Goal: Task Accomplishment & Management: Manage account settings

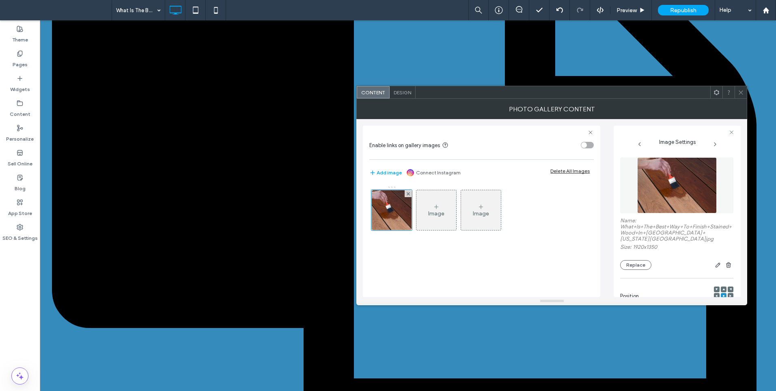
scroll to position [216, 0]
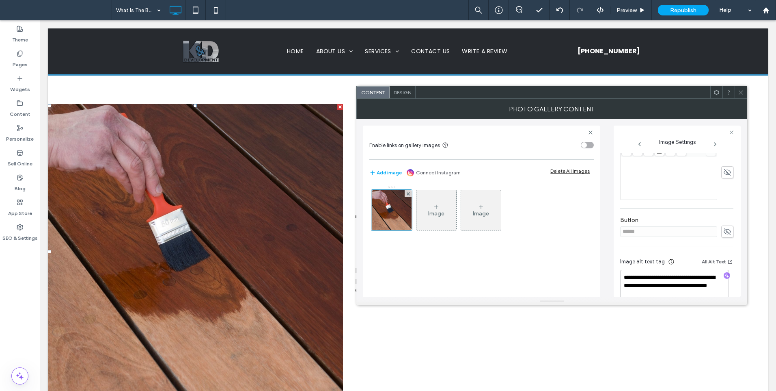
click at [740, 87] on span at bounding box center [741, 92] width 6 height 12
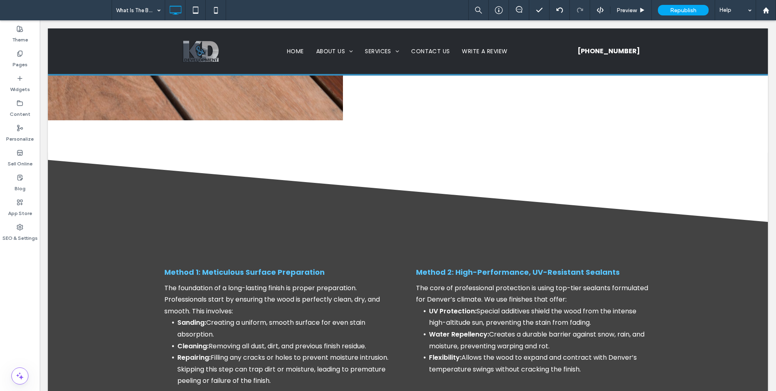
scroll to position [597, 0]
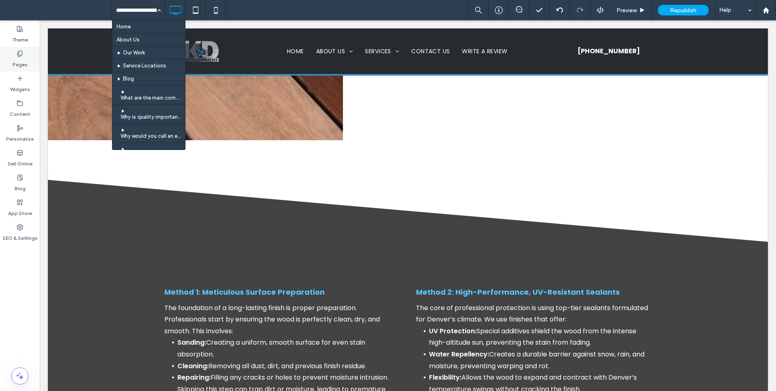
click at [10, 53] on div "Pages" at bounding box center [20, 59] width 40 height 25
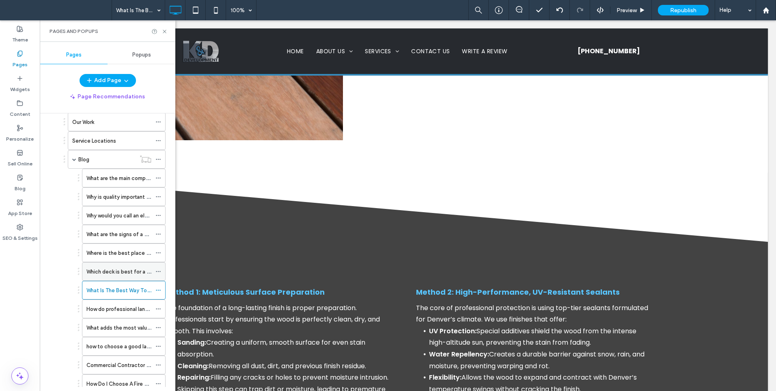
scroll to position [68, 0]
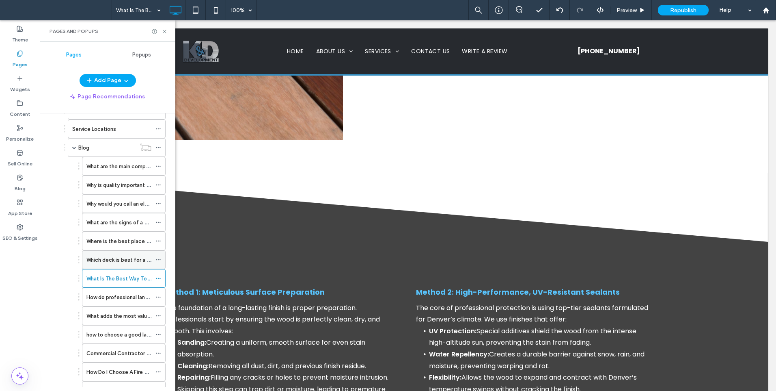
click at [116, 260] on label "Which deck is best for a home in [GEOGRAPHIC_DATA] [US_STATE]?" at bounding box center [170, 260] width 168 height 14
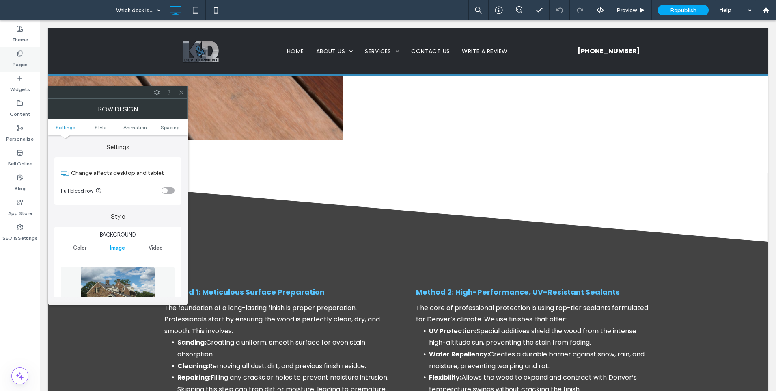
click at [17, 56] on icon at bounding box center [20, 53] width 6 height 6
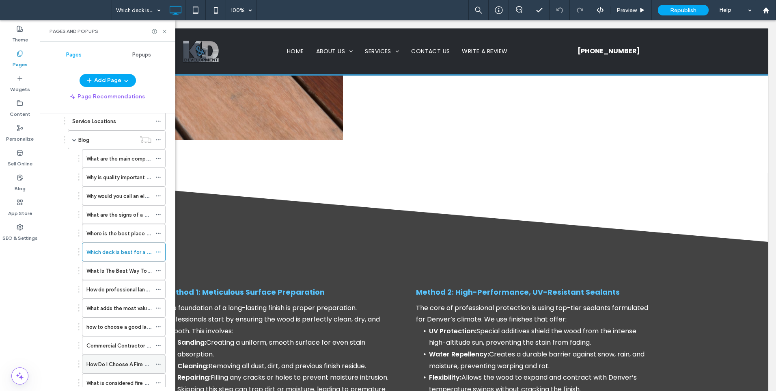
scroll to position [135, 0]
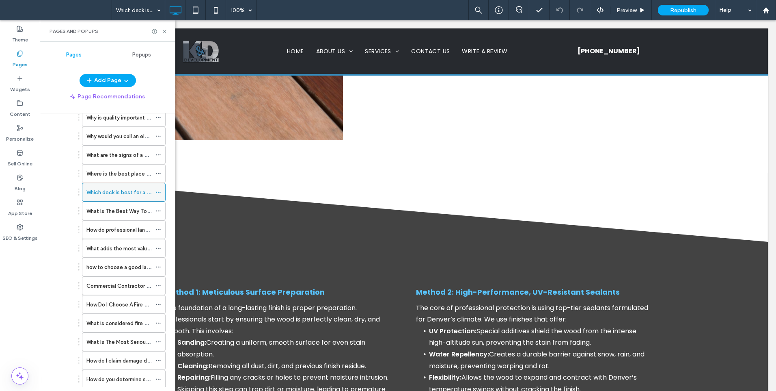
click at [157, 192] on icon at bounding box center [159, 192] width 6 height 6
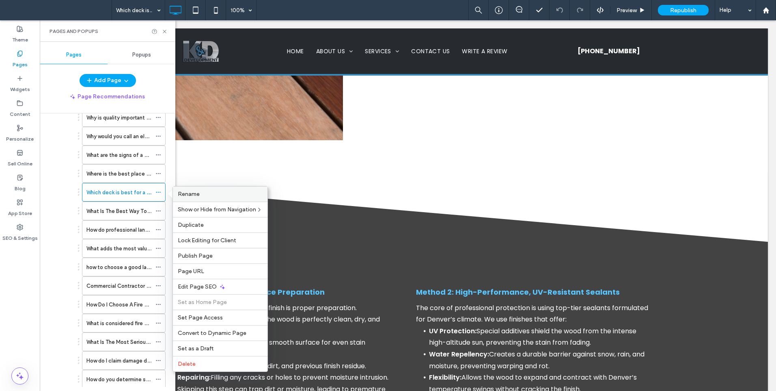
click at [210, 193] on label "Rename" at bounding box center [220, 193] width 85 height 7
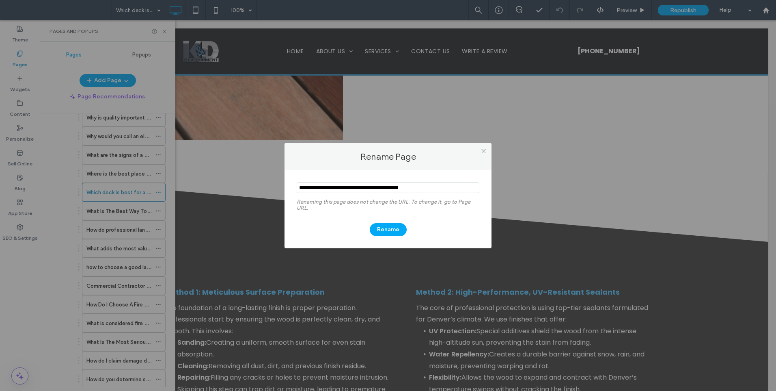
click at [232, 157] on div "Rename Page Renaming this page does not change the URL. To change it, go to Pag…" at bounding box center [388, 195] width 776 height 391
click at [484, 156] on span at bounding box center [484, 151] width 6 height 12
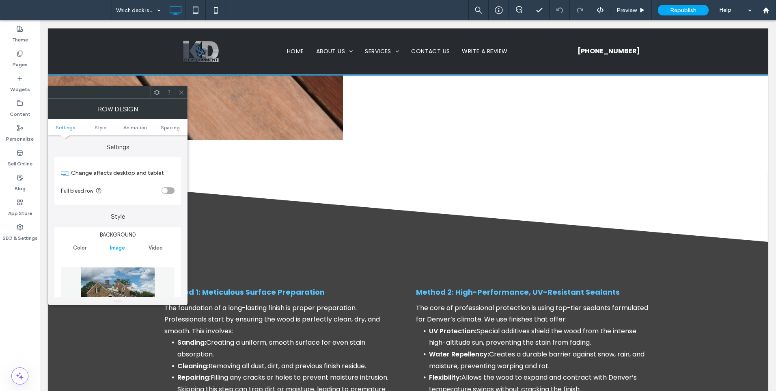
click at [140, 283] on img at bounding box center [117, 295] width 74 height 56
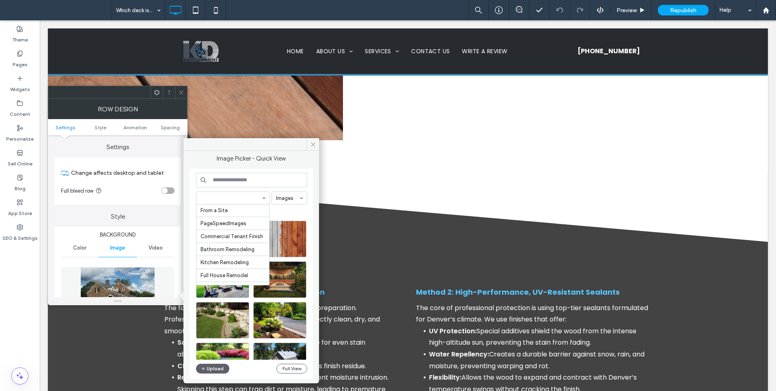
scroll to position [94, 0]
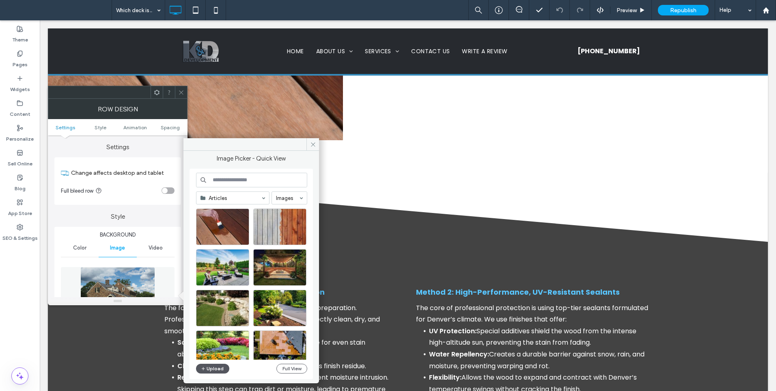
click at [210, 363] on button "Upload" at bounding box center [212, 368] width 33 height 10
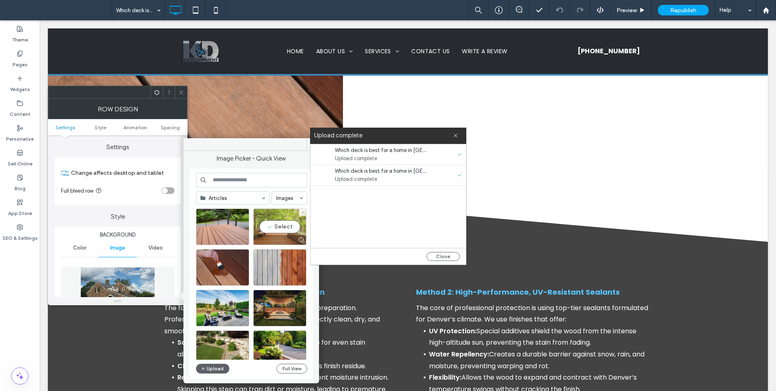
click at [274, 226] on div "Select" at bounding box center [279, 226] width 53 height 37
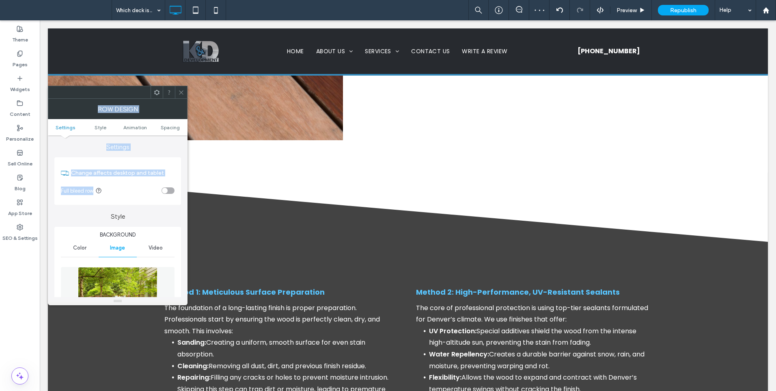
drag, startPoint x: 180, startPoint y: 91, endPoint x: 158, endPoint y: 186, distance: 97.0
click at [158, 186] on div "Row Design Settings Style Animation Spacing Settings Change affects desktop and…" at bounding box center [118, 195] width 140 height 219
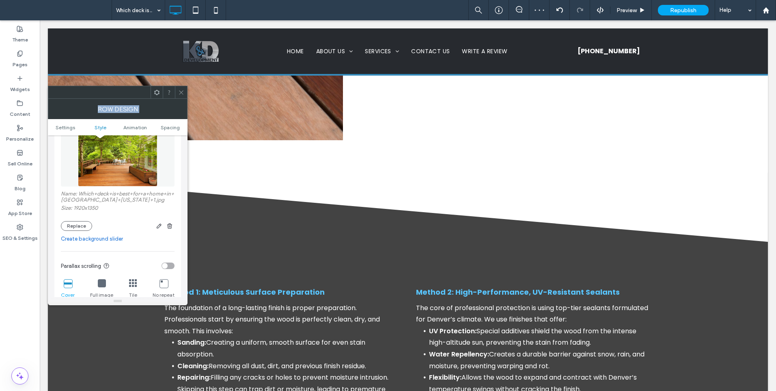
scroll to position [203, 0]
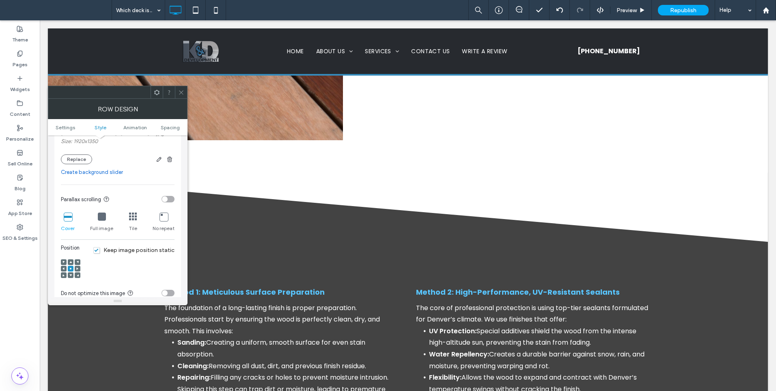
click at [69, 279] on div at bounding box center [70, 268] width 19 height 19
click at [71, 278] on span at bounding box center [70, 275] width 2 height 6
click at [184, 93] on div at bounding box center [181, 92] width 12 height 12
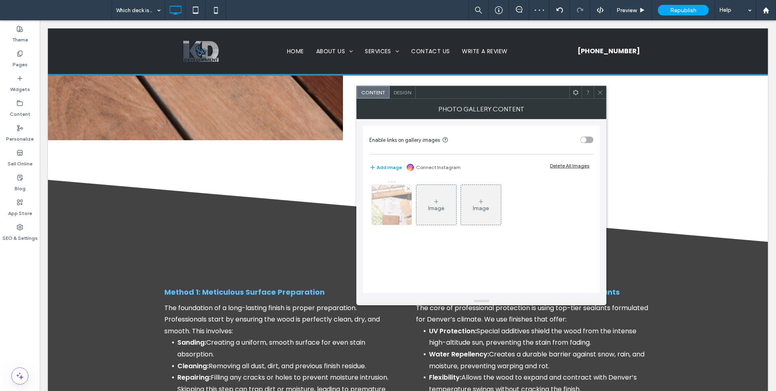
click at [387, 210] on img at bounding box center [392, 205] width 56 height 40
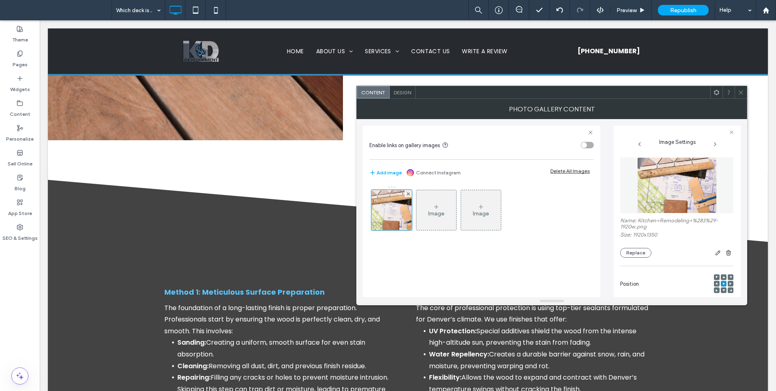
click at [673, 195] on img at bounding box center [677, 185] width 79 height 56
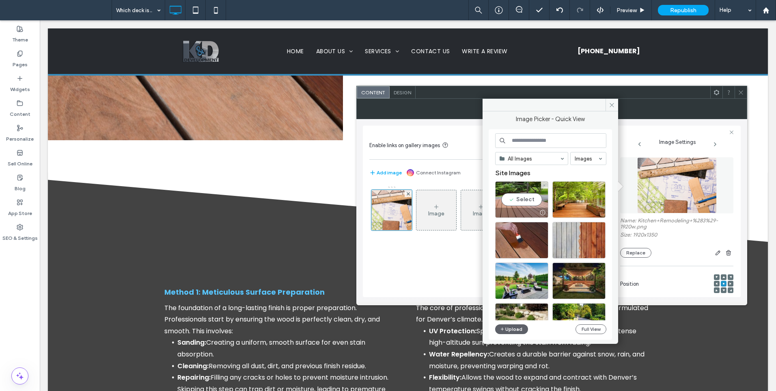
click at [524, 201] on div "Select" at bounding box center [521, 199] width 53 height 37
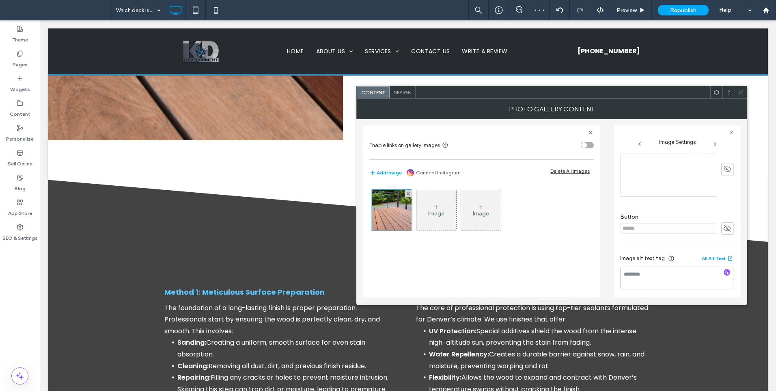
scroll to position [216, 0]
click at [724, 269] on icon "button" at bounding box center [727, 269] width 6 height 6
type textarea "**********"
click at [741, 91] on icon at bounding box center [741, 92] width 6 height 6
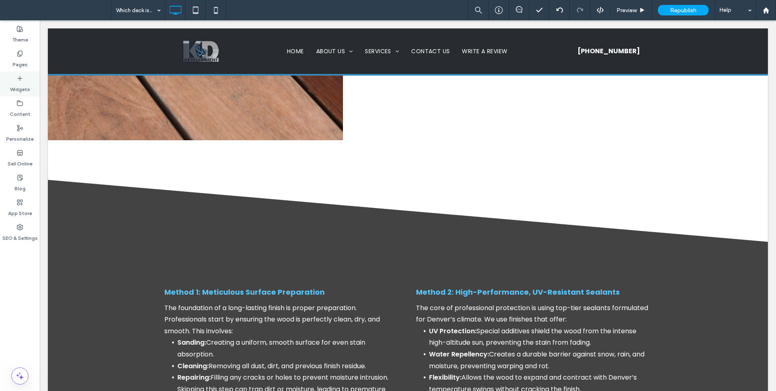
drag, startPoint x: 19, startPoint y: 75, endPoint x: 19, endPoint y: 67, distance: 7.7
click at [19, 74] on div "Widgets" at bounding box center [20, 83] width 40 height 25
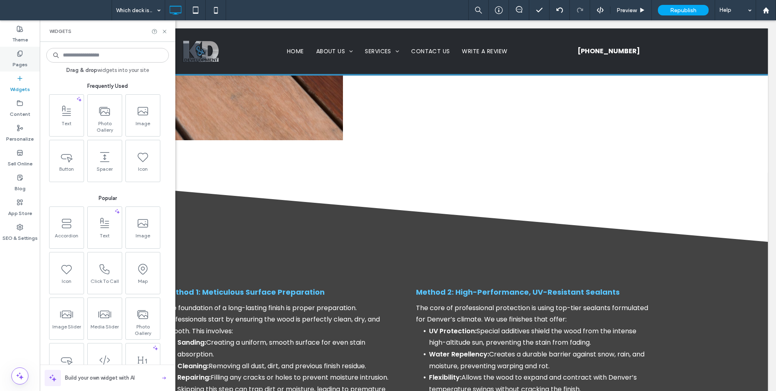
click at [19, 67] on label "Pages" at bounding box center [20, 62] width 15 height 11
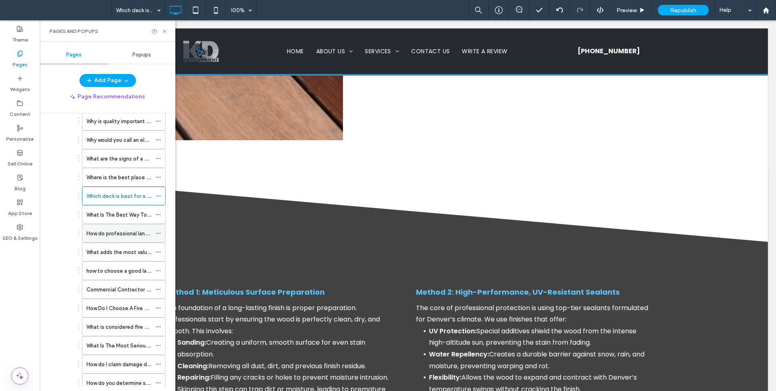
scroll to position [135, 0]
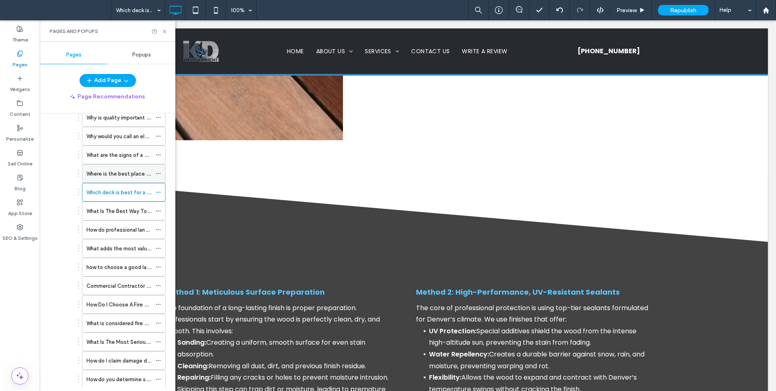
click at [133, 175] on label "Where is the best place to put a pergola in [GEOGRAPHIC_DATA] [US_STATE]?" at bounding box center [182, 173] width 193 height 14
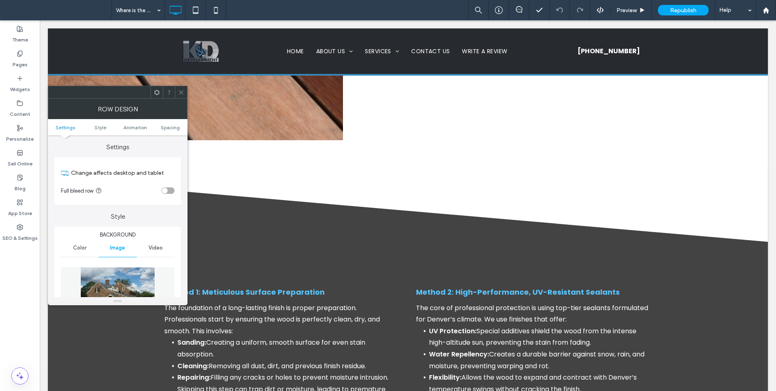
click at [128, 298] on div at bounding box center [118, 301] width 140 height 8
click at [132, 285] on img at bounding box center [117, 295] width 74 height 56
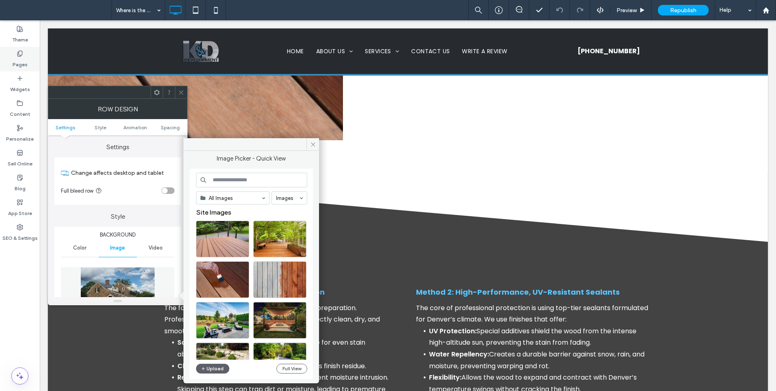
click at [24, 58] on label "Pages" at bounding box center [20, 62] width 15 height 11
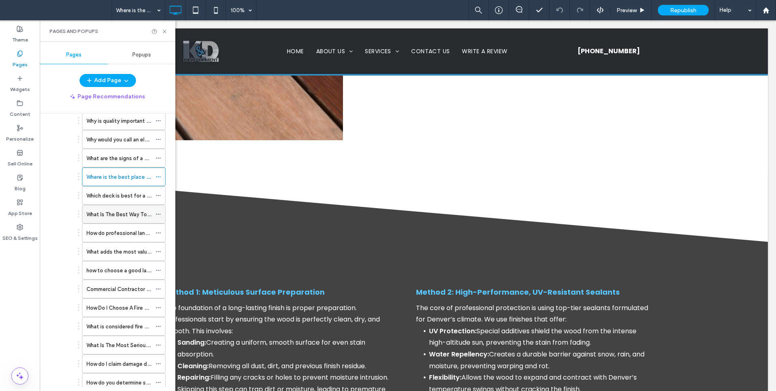
scroll to position [135, 0]
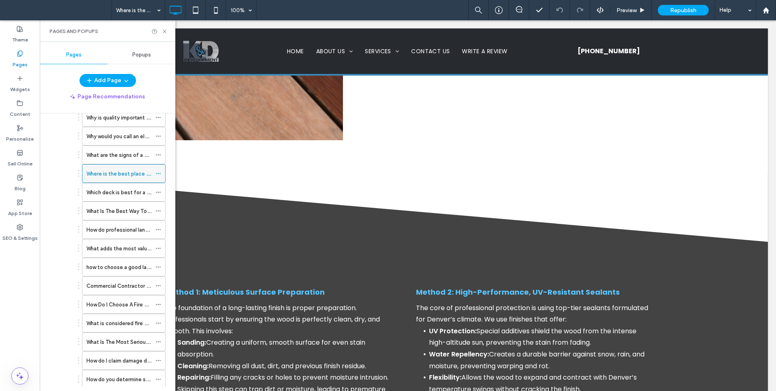
click at [160, 174] on use at bounding box center [158, 173] width 4 height 1
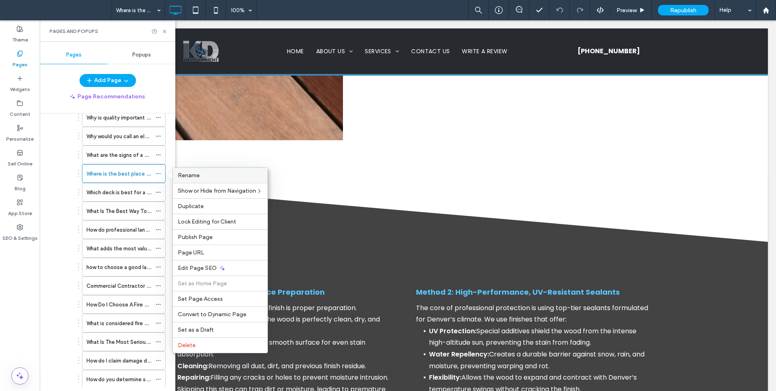
click at [201, 169] on div "Rename" at bounding box center [220, 175] width 95 height 15
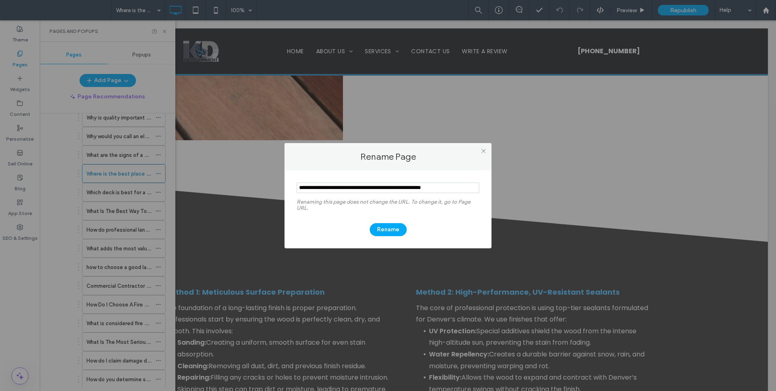
click at [220, 182] on div "Rename Page Renaming this page does not change the URL. To change it, go to Pag…" at bounding box center [388, 195] width 776 height 391
click at [484, 149] on icon at bounding box center [484, 151] width 6 height 6
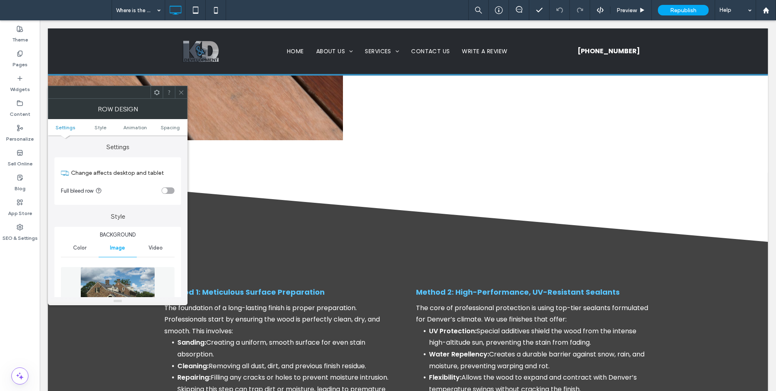
click at [124, 279] on img at bounding box center [117, 295] width 74 height 56
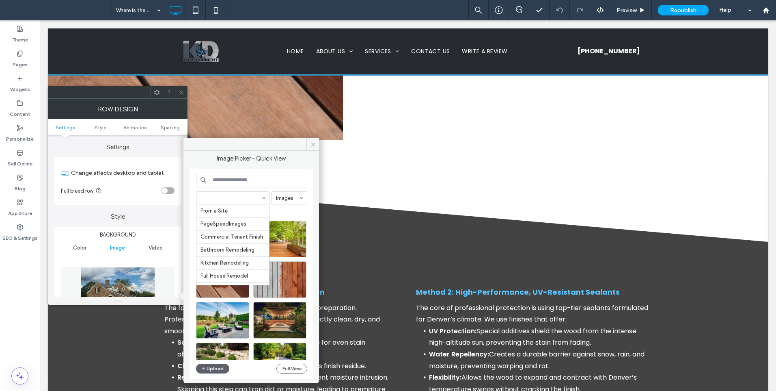
scroll to position [94, 0]
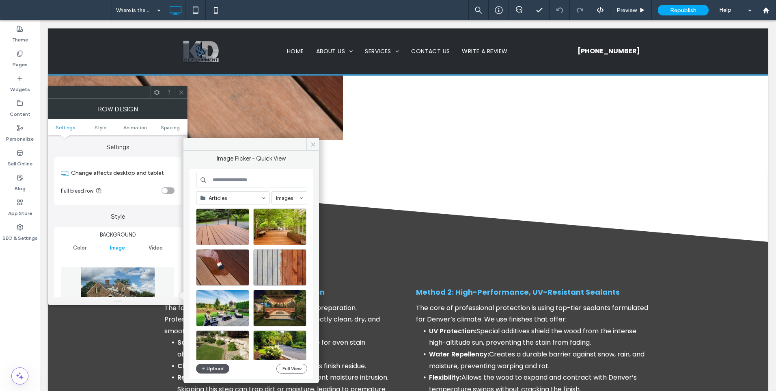
click at [214, 370] on button "Upload" at bounding box center [212, 368] width 33 height 10
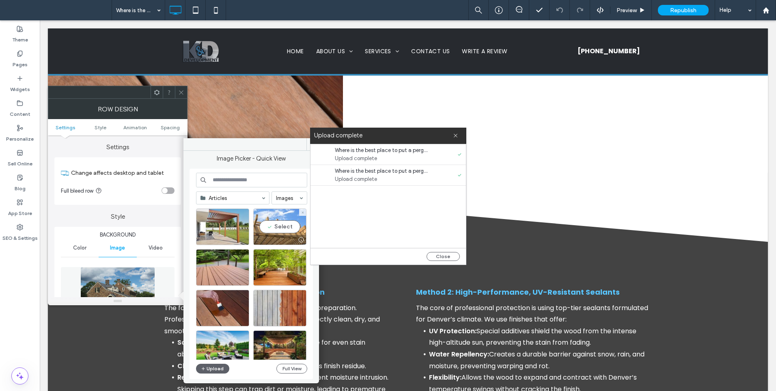
click at [279, 229] on div "Select" at bounding box center [279, 226] width 53 height 37
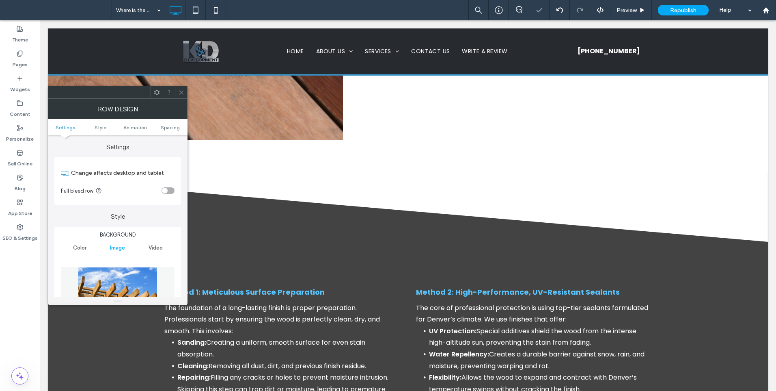
click at [180, 92] on icon at bounding box center [181, 92] width 6 height 6
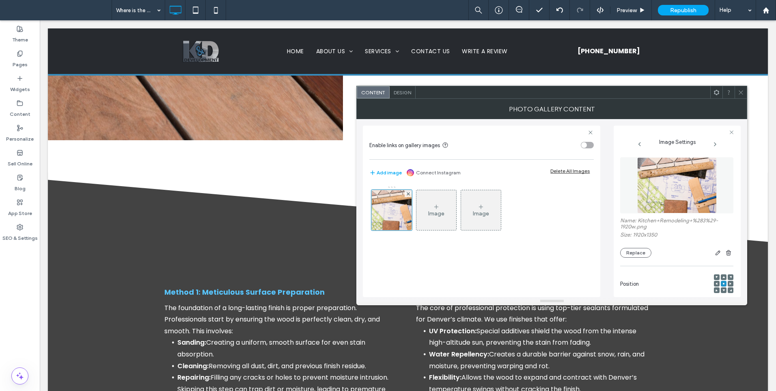
click at [694, 201] on img at bounding box center [677, 185] width 79 height 56
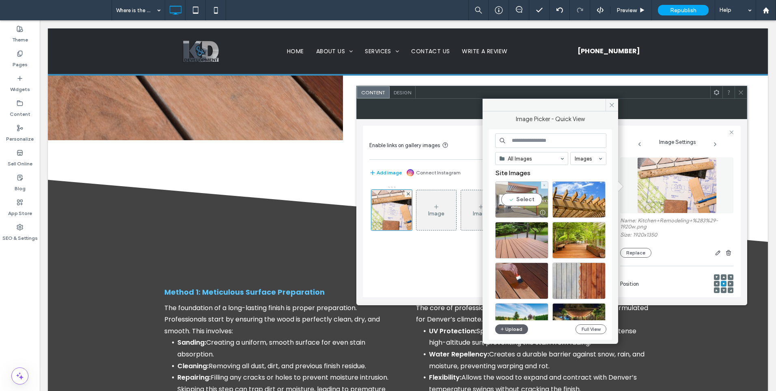
click at [519, 199] on div "Select" at bounding box center [521, 199] width 53 height 37
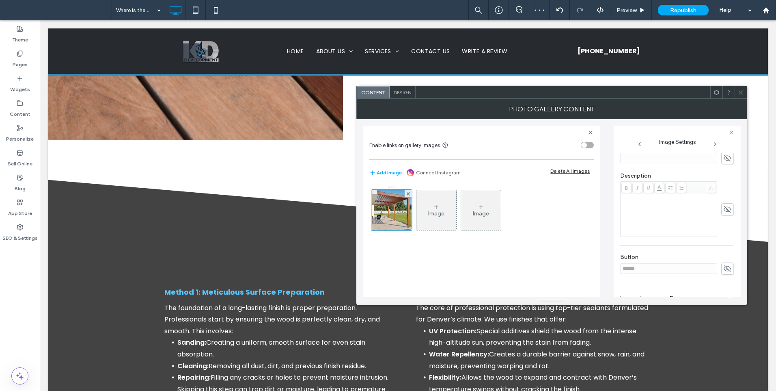
scroll to position [216, 0]
click at [729, 272] on div at bounding box center [727, 276] width 13 height 8
click at [726, 272] on div at bounding box center [727, 276] width 13 height 8
click at [726, 272] on span "button" at bounding box center [727, 275] width 6 height 6
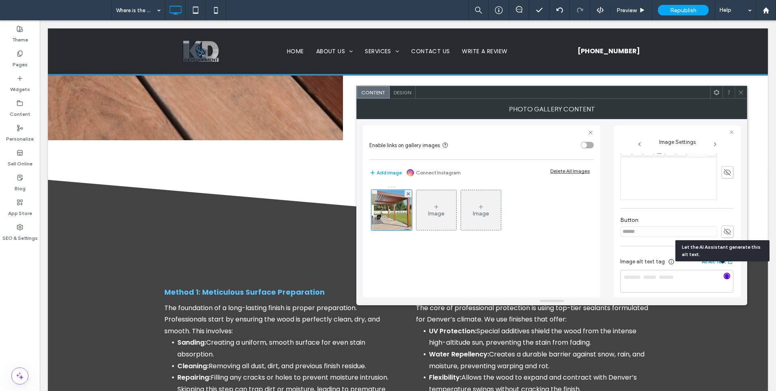
type textarea "**********"
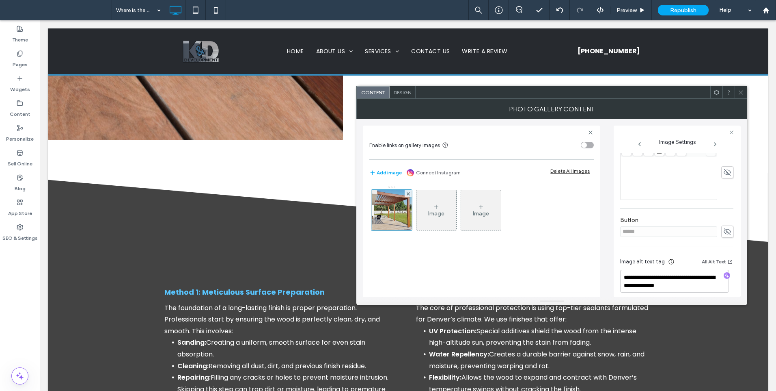
click at [746, 93] on div at bounding box center [741, 92] width 12 height 12
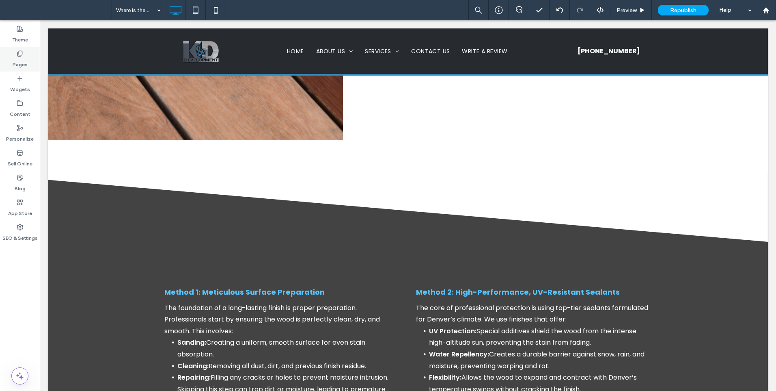
click at [15, 60] on label "Pages" at bounding box center [20, 62] width 15 height 11
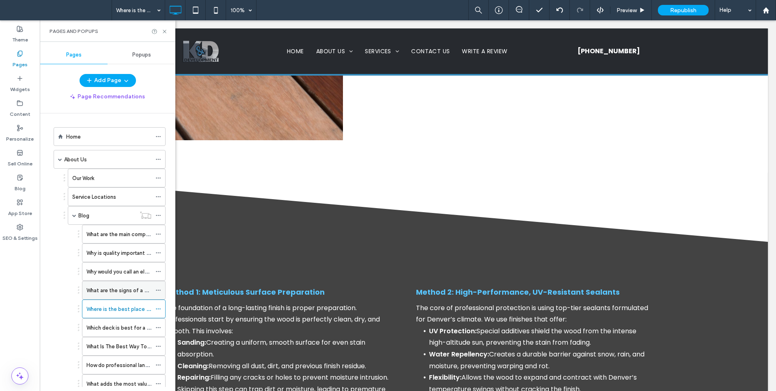
click at [103, 294] on div "What are the signs of a good electrician in [GEOGRAPHIC_DATA] [US_STATE]?" at bounding box center [118, 290] width 65 height 18
click at [136, 271] on label "Why would you call an electrician in [GEOGRAPHIC_DATA] [US_STATE]?" at bounding box center [173, 271] width 174 height 14
click at [132, 252] on label "Why is quality important in carpentry in [GEOGRAPHIC_DATA] [US_STATE]?" at bounding box center [177, 253] width 183 height 14
click at [136, 236] on label "What are the main components of a plumbing system in [GEOGRAPHIC_DATA] [US_STAT…" at bounding box center [198, 234] width 225 height 14
click at [126, 271] on label "Why would you call an electrician in [GEOGRAPHIC_DATA] [US_STATE]?" at bounding box center [173, 271] width 174 height 14
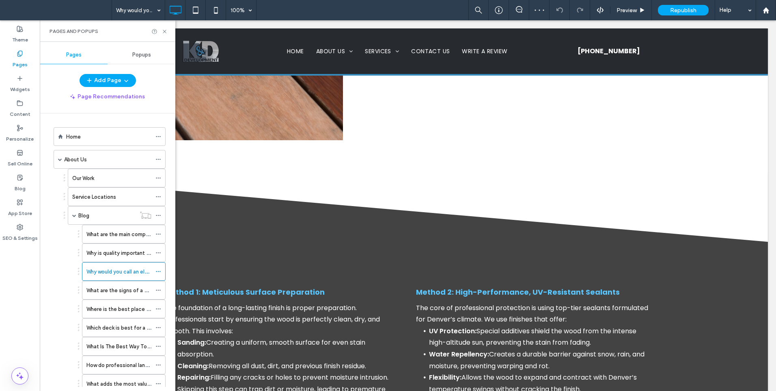
click at [125, 292] on div "Why would you call an electrician in [GEOGRAPHIC_DATA] [US_STATE]? 100% Preview…" at bounding box center [388, 195] width 776 height 391
click at [125, 292] on label "What are the signs of a good electrician in [GEOGRAPHIC_DATA] [US_STATE]?" at bounding box center [182, 290] width 192 height 14
